Goal: Register for event/course

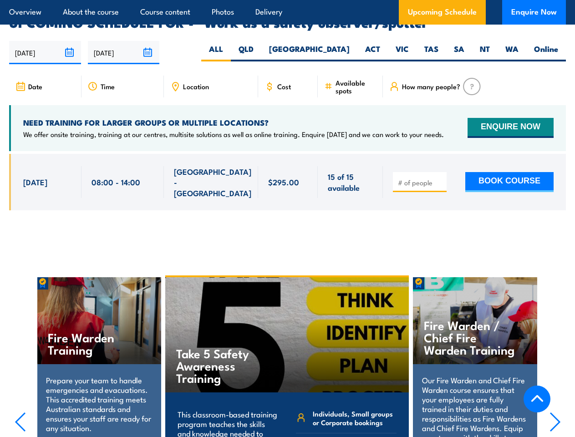
click at [287, 0] on article "Overview About the course Course content Photos Delivery Upcoming Schedule Enqu…" at bounding box center [287, 12] width 557 height 25
click at [45, 41] on input "[DATE]" at bounding box center [45, 52] width 72 height 23
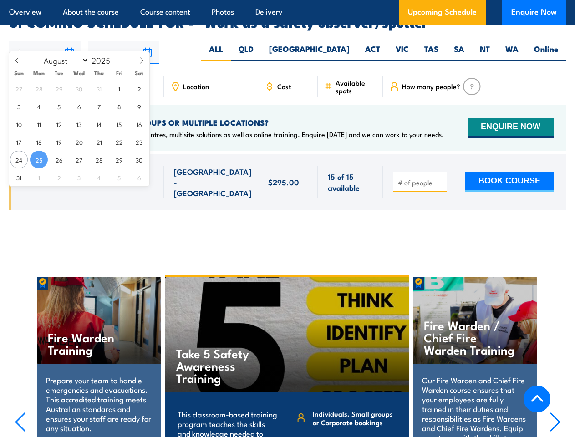
click at [124, 41] on input "[DATE]" at bounding box center [124, 52] width 72 height 23
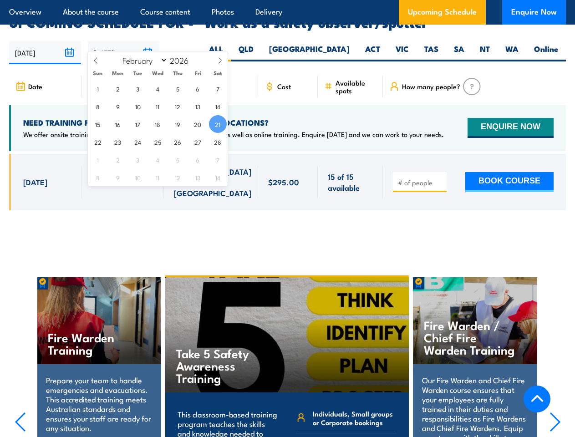
click at [288, 344] on div "Take 5 Safety Awareness Training" at bounding box center [287, 334] width 244 height 115
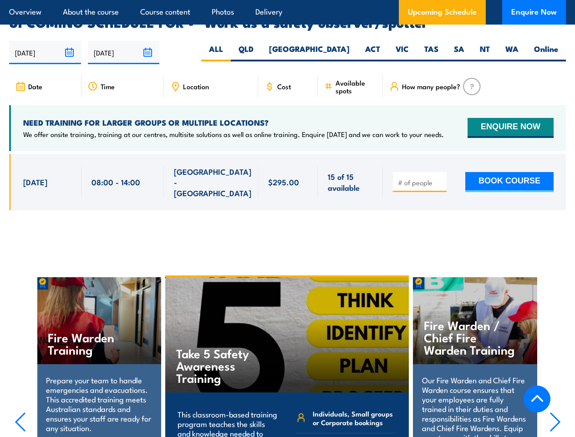
click at [287, 345] on div "Take 5 Safety Awareness Training" at bounding box center [287, 334] width 244 height 115
click at [20, 412] on icon "button" at bounding box center [20, 422] width 11 height 20
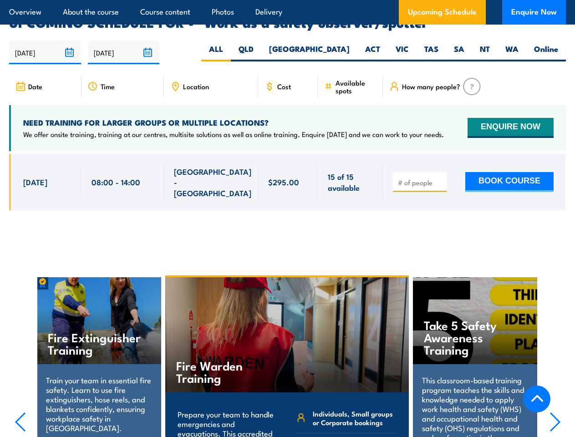
click at [555, 412] on icon "button" at bounding box center [555, 422] width 11 height 20
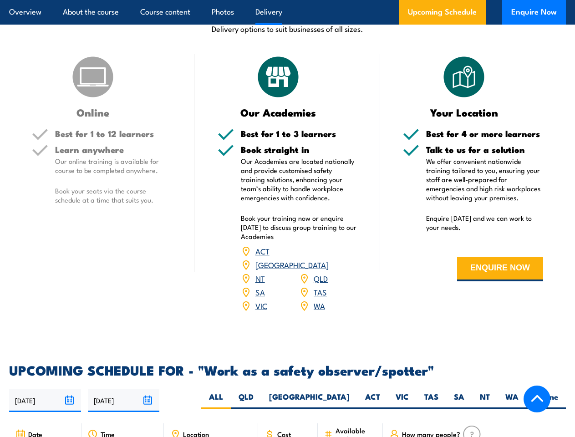
click at [287, 0] on article "Overview About the course Course content Photos Delivery Upcoming Schedule Enqu…" at bounding box center [287, 12] width 557 height 25
click at [45, 389] on input "[DATE]" at bounding box center [45, 400] width 72 height 23
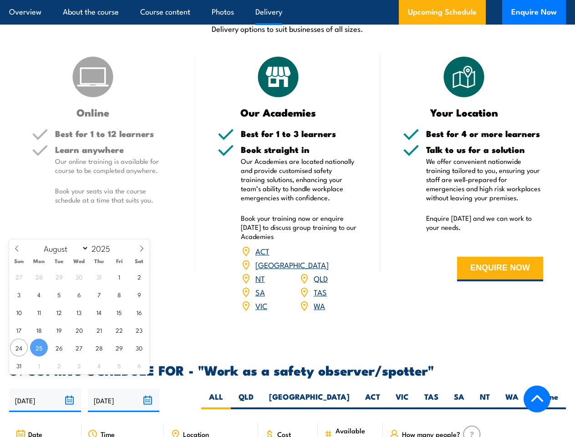
click at [124, 389] on input "[DATE]" at bounding box center [124, 400] width 72 height 23
